Goal: Find specific page/section: Find specific page/section

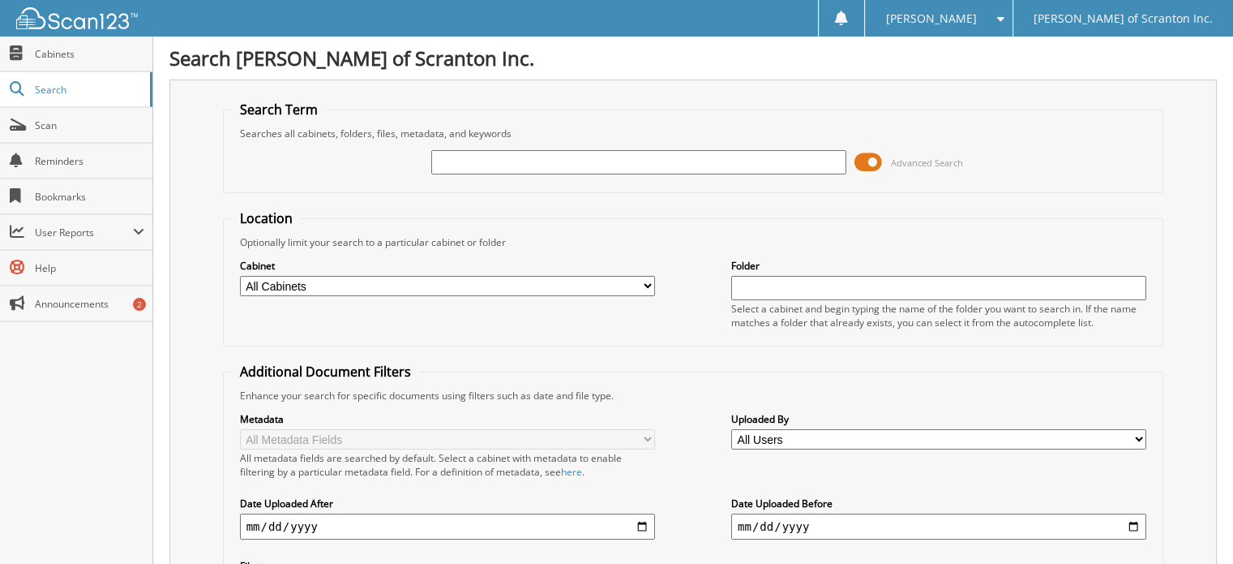
click at [525, 161] on input "text" at bounding box center [638, 162] width 415 height 24
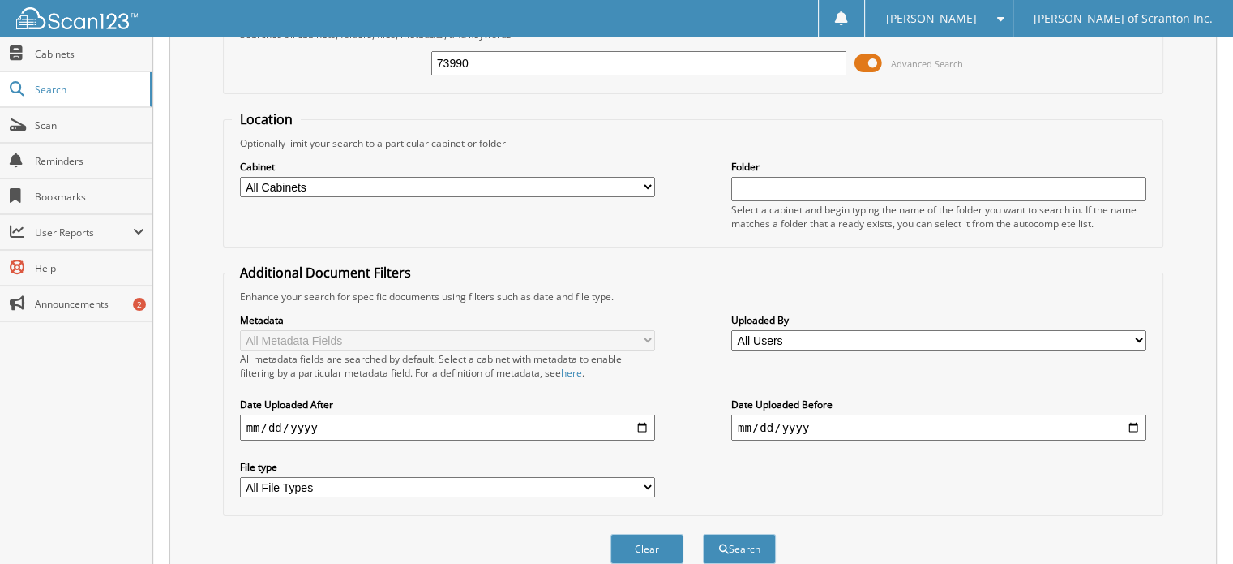
scroll to position [157, 0]
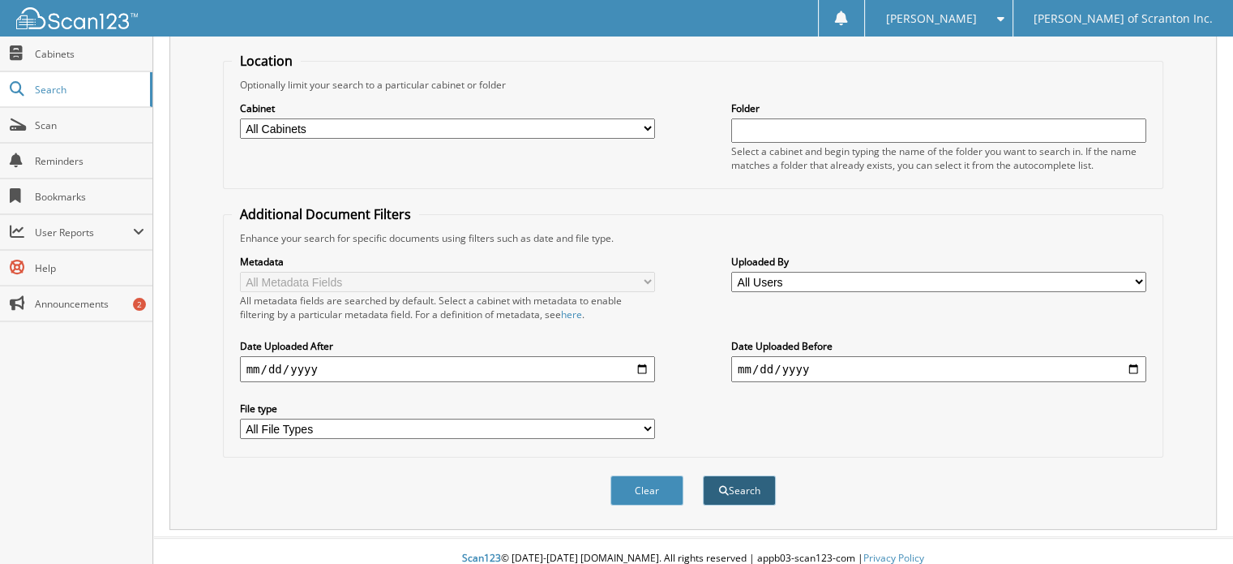
type input "73990"
click at [743, 477] on button "Search" at bounding box center [739, 490] width 73 height 30
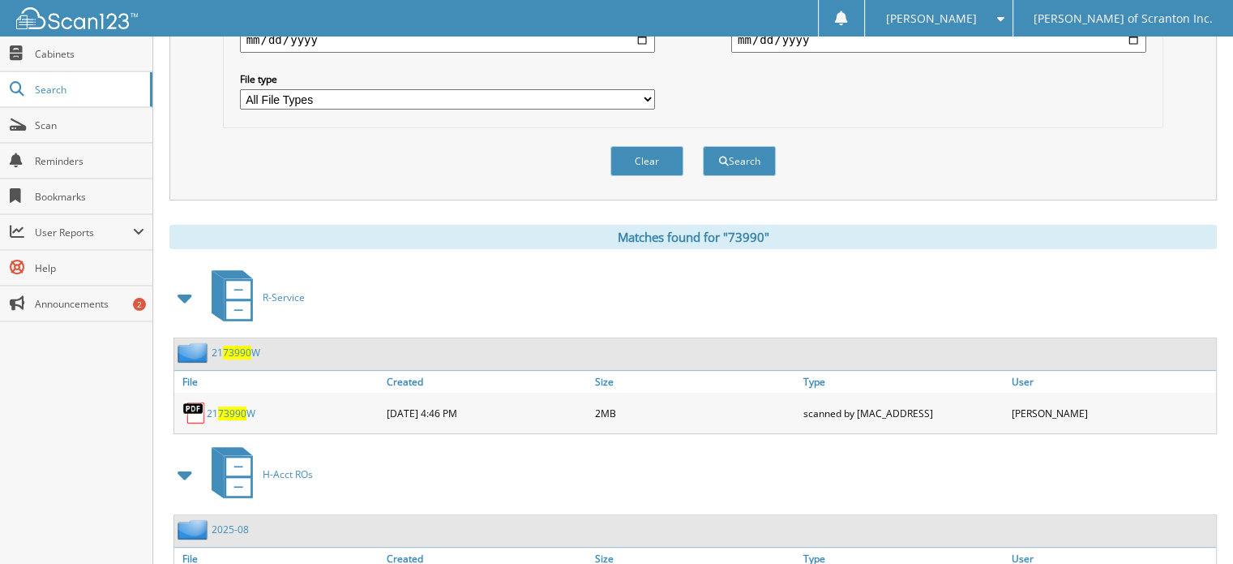
scroll to position [649, 0]
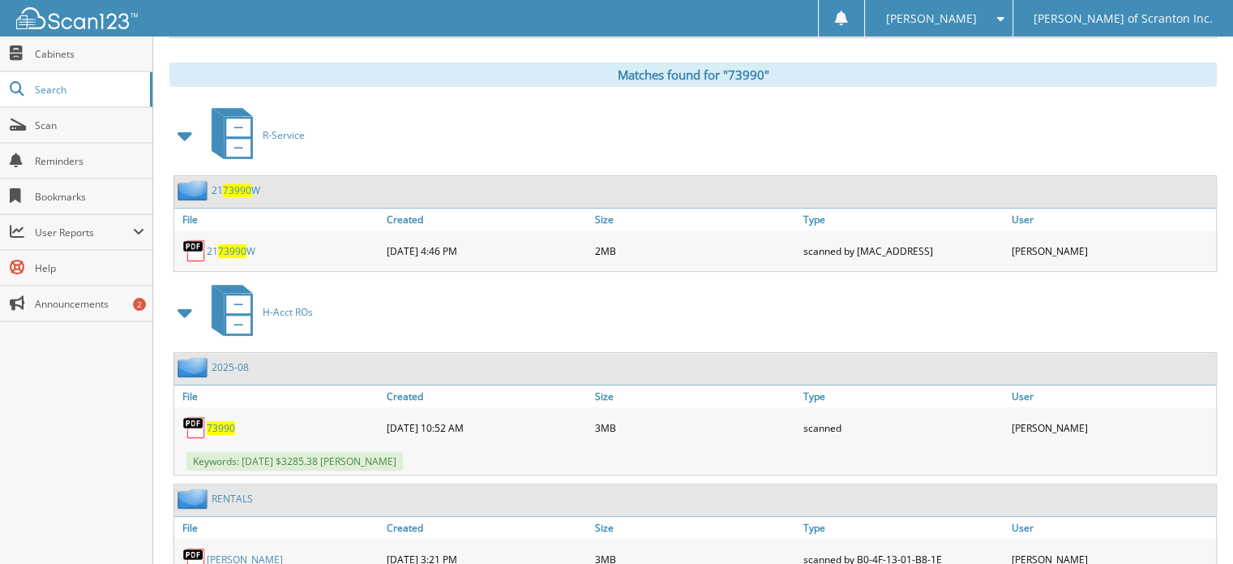
drag, startPoint x: 214, startPoint y: 405, endPoint x: 297, endPoint y: 415, distance: 83.3
click at [214, 421] on span "73990" at bounding box center [221, 428] width 28 height 14
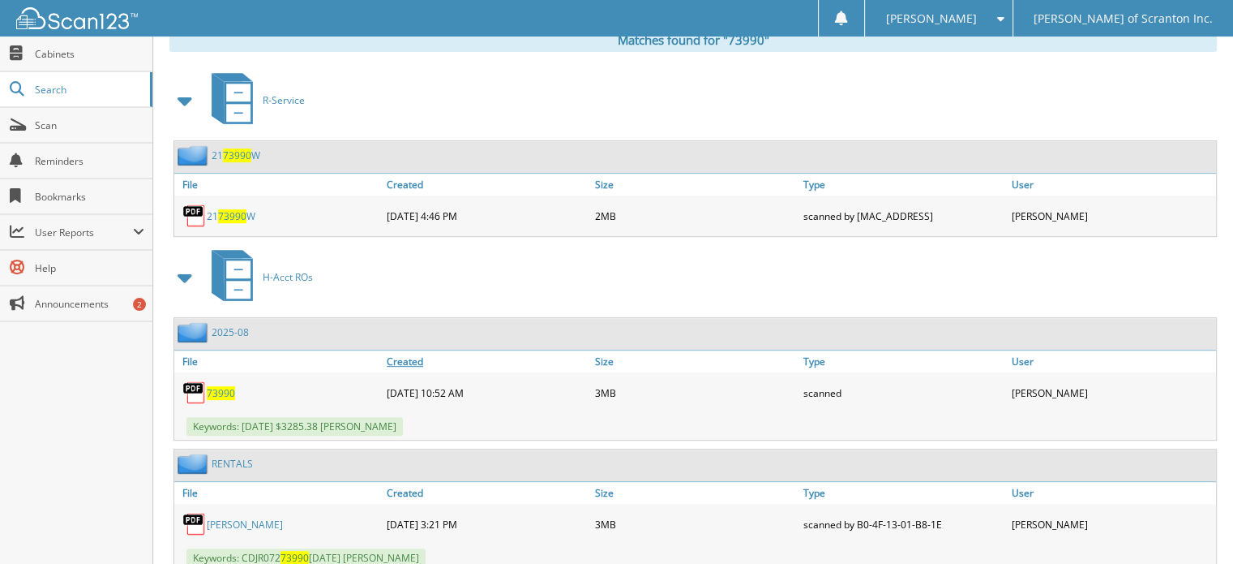
scroll to position [717, 0]
